Goal: Information Seeking & Learning: Learn about a topic

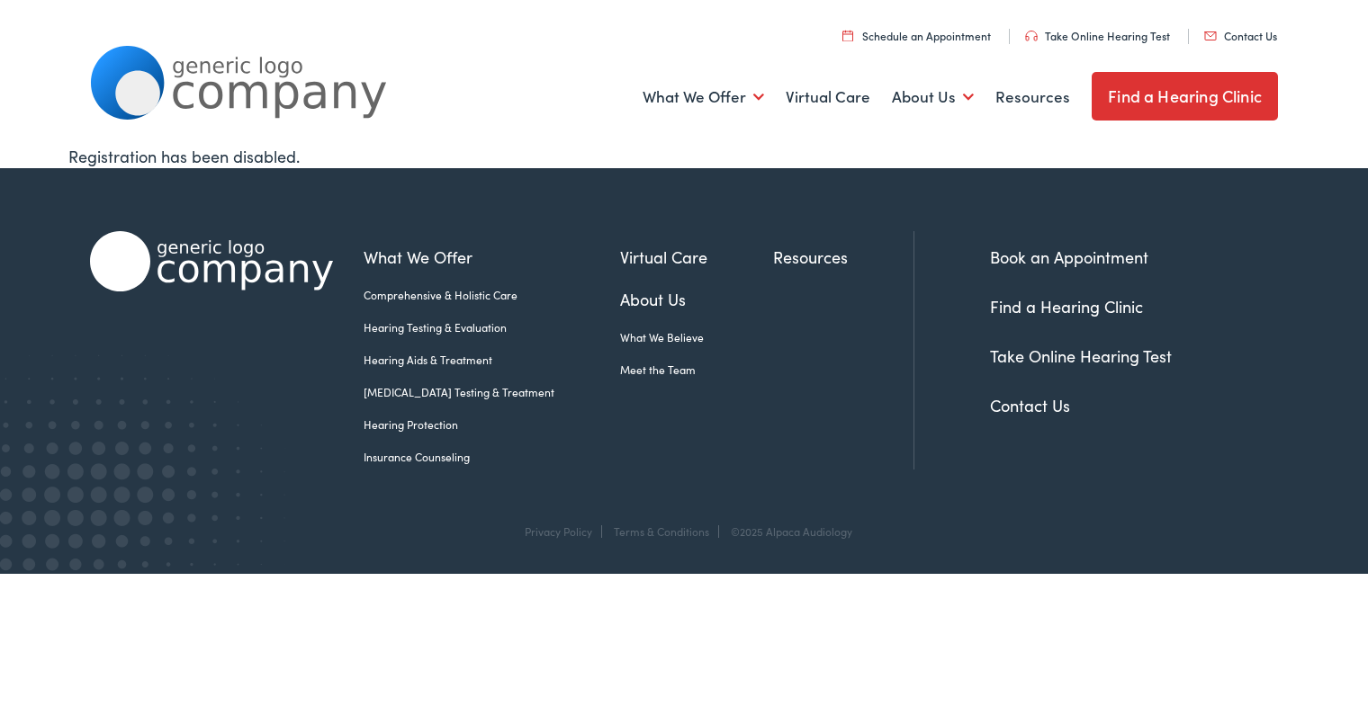
click at [403, 363] on link "Hearing Aids & Treatment" at bounding box center [492, 360] width 256 height 16
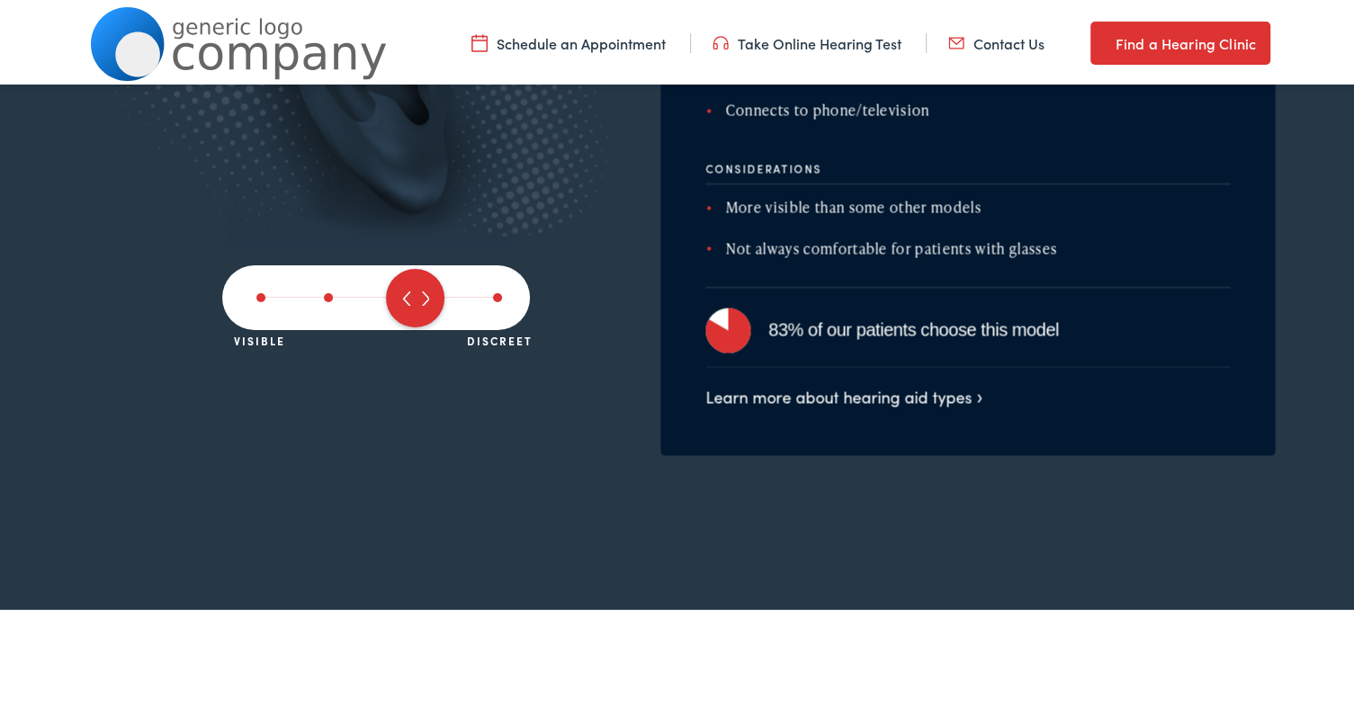
scroll to position [3302, 0]
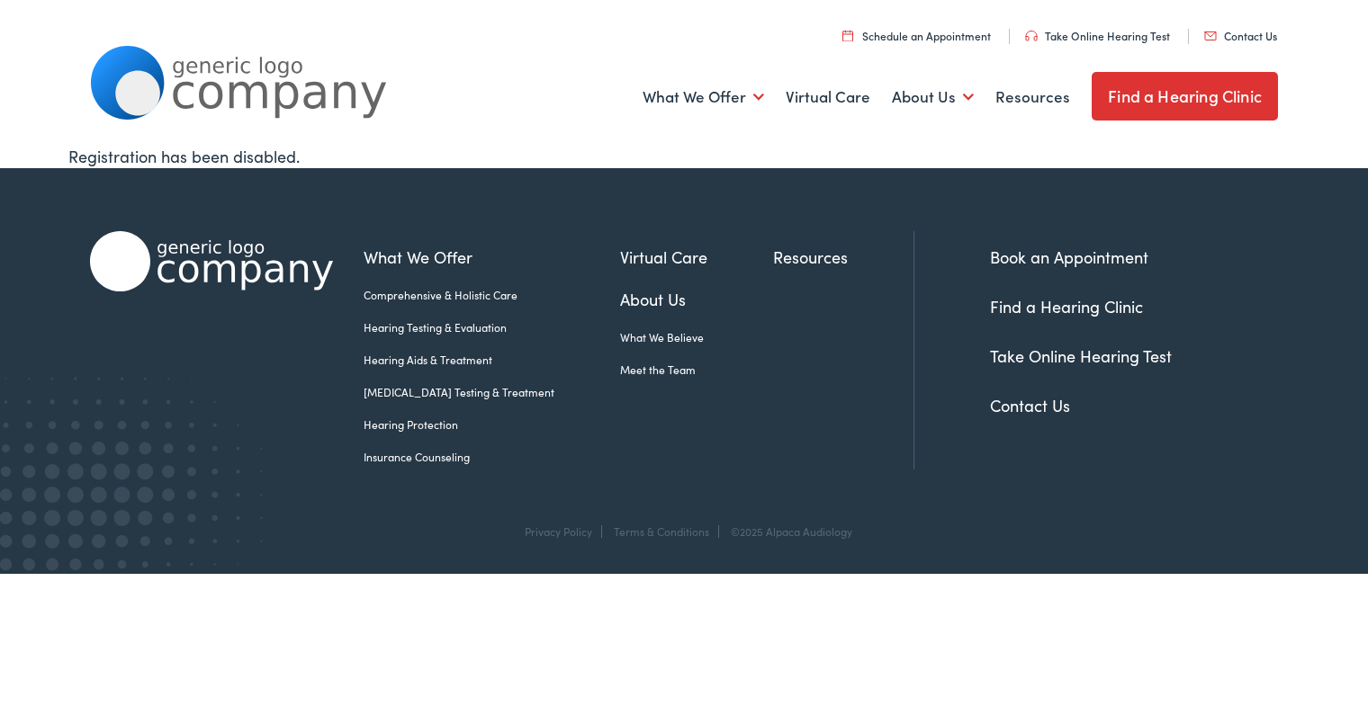
click at [403, 359] on link "Hearing Aids & Treatment" at bounding box center [492, 360] width 256 height 16
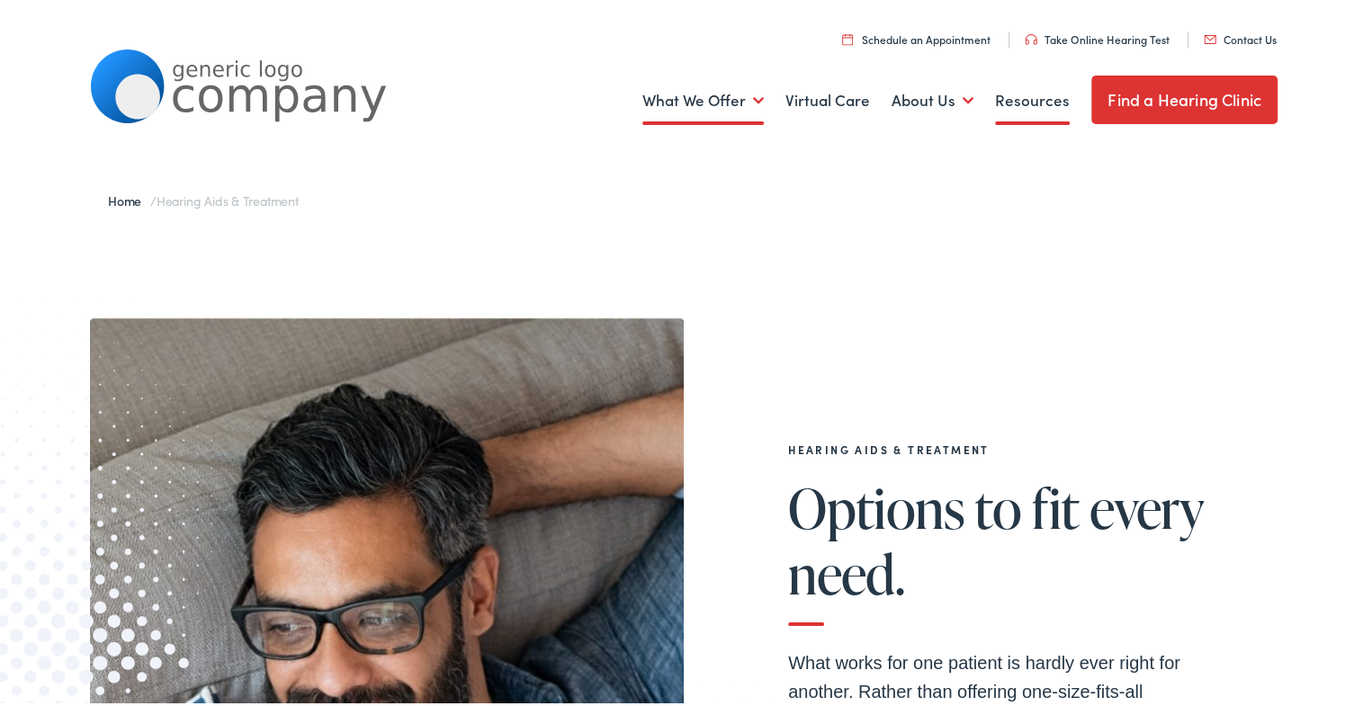
click at [1026, 95] on link "Resources" at bounding box center [1032, 97] width 75 height 67
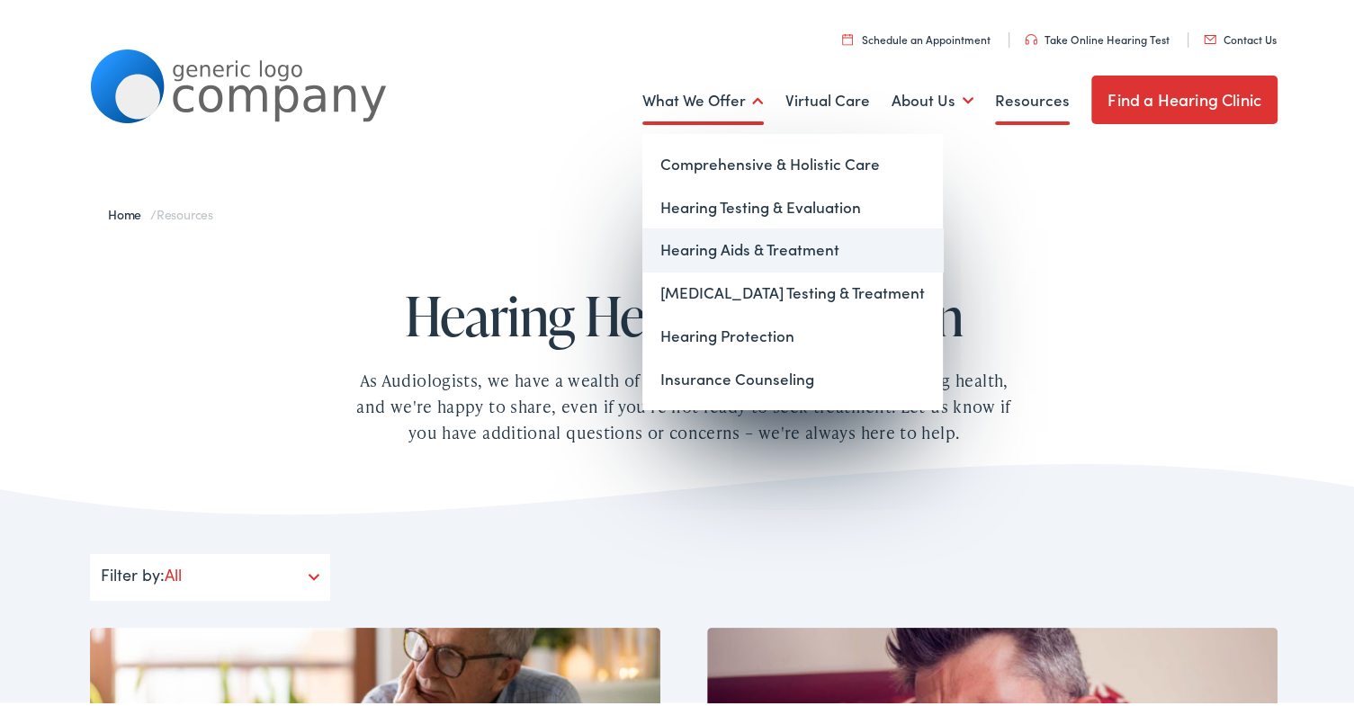
click at [711, 244] on link "Hearing Aids & Treatment" at bounding box center [793, 246] width 301 height 43
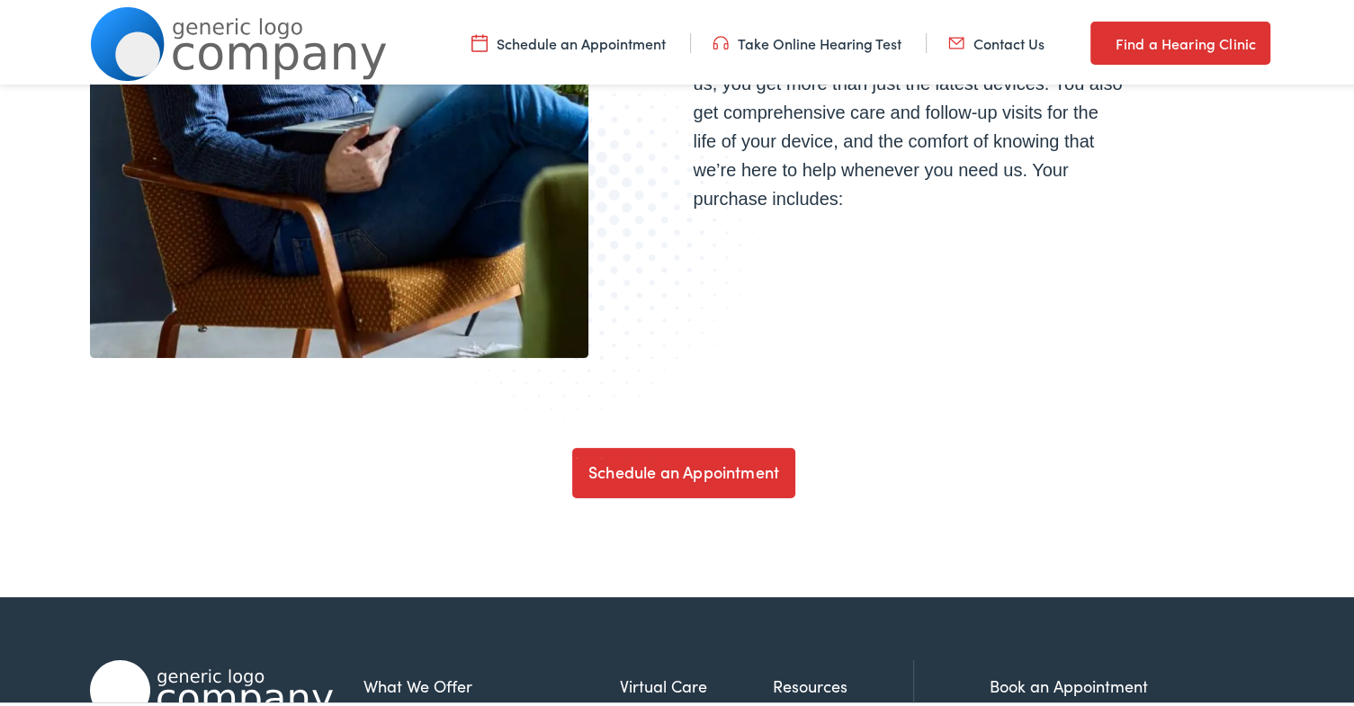
scroll to position [5939, 0]
